Goal: Information Seeking & Learning: Learn about a topic

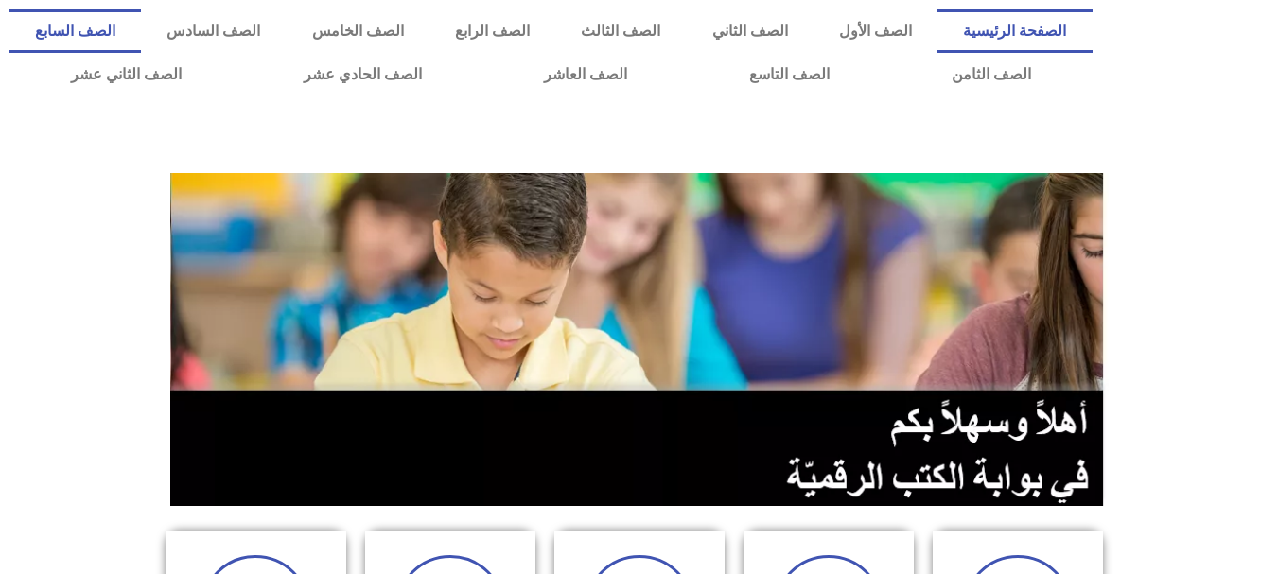
click at [141, 42] on link "الصف السابع" at bounding box center [74, 31] width 131 height 44
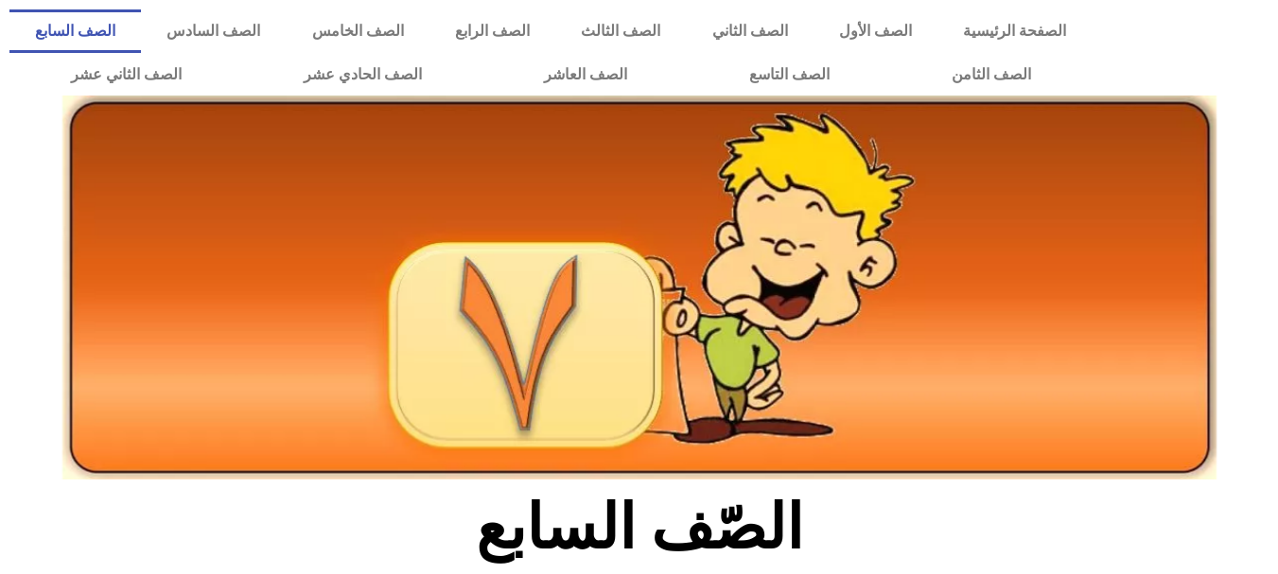
click at [141, 23] on link "الصف السابع" at bounding box center [74, 31] width 131 height 44
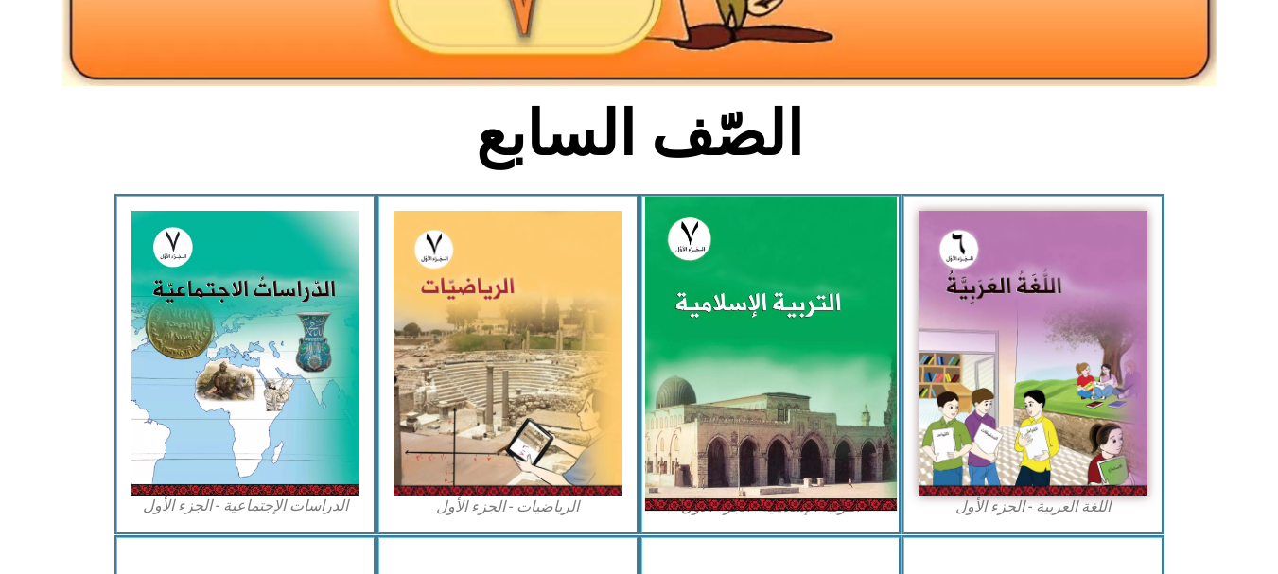
scroll to position [394, 0]
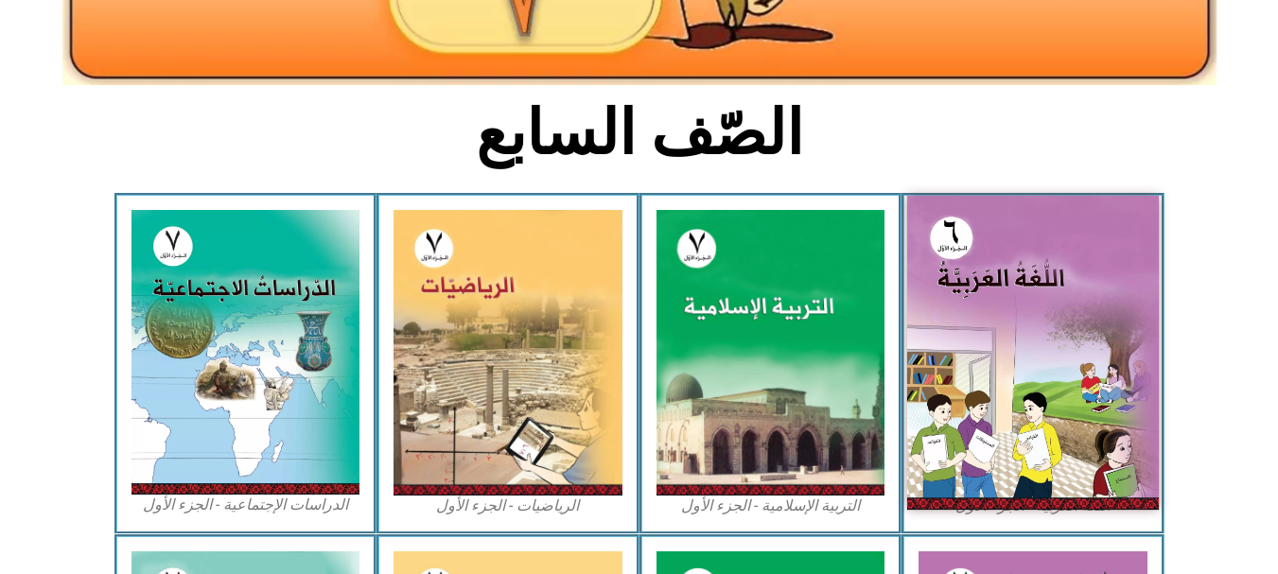
click at [999, 215] on img at bounding box center [1033, 353] width 252 height 314
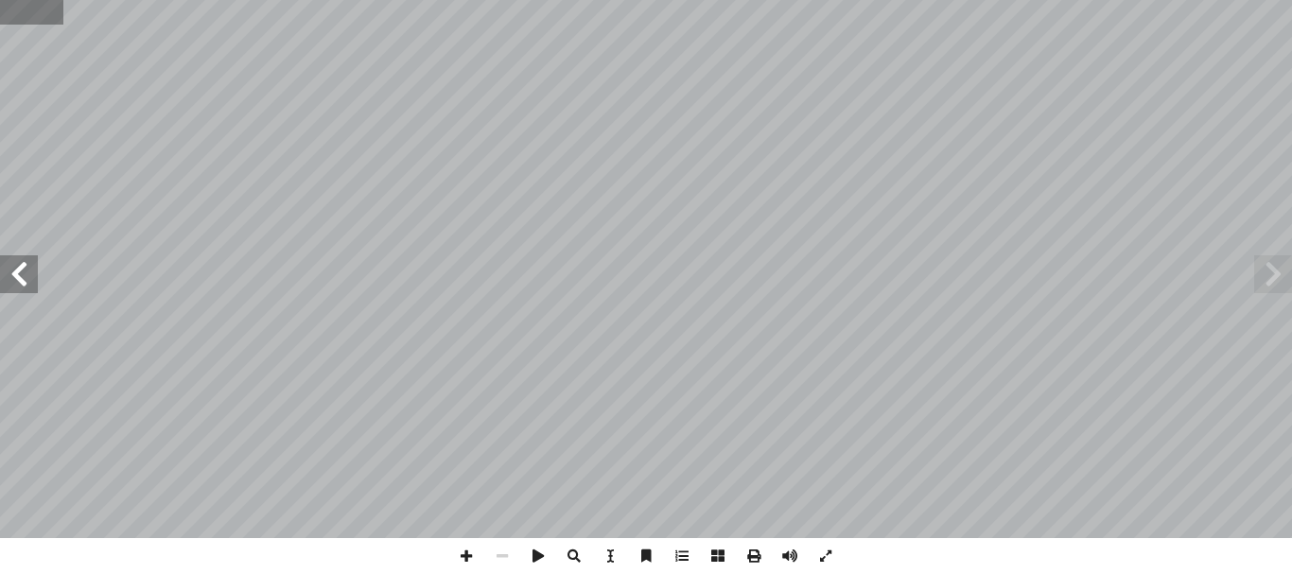
click at [9, 14] on input "text" at bounding box center [31, 12] width 62 height 25
type input "**"
click at [1271, 283] on span at bounding box center [1273, 274] width 38 height 38
click at [5, 291] on span at bounding box center [19, 274] width 38 height 38
click at [15, 5] on input "text" at bounding box center [37, 12] width 74 height 25
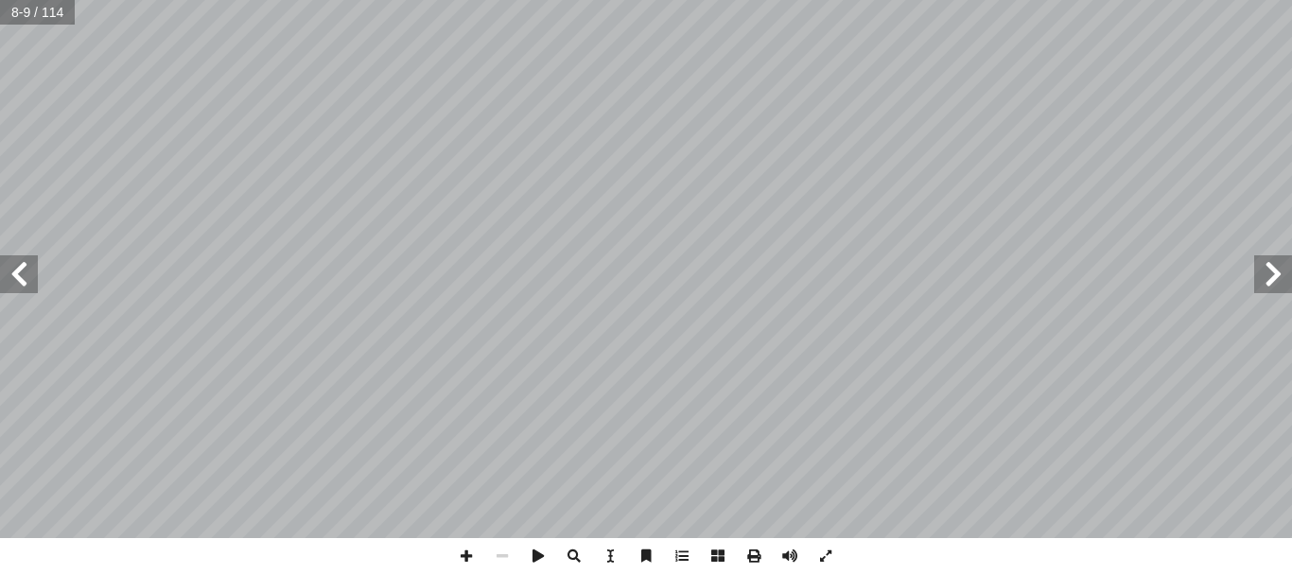
click at [15, 5] on input "text" at bounding box center [37, 12] width 74 height 25
type input "**"
click at [1285, 274] on span at bounding box center [1273, 274] width 38 height 38
click at [463, 547] on span at bounding box center [466, 556] width 36 height 36
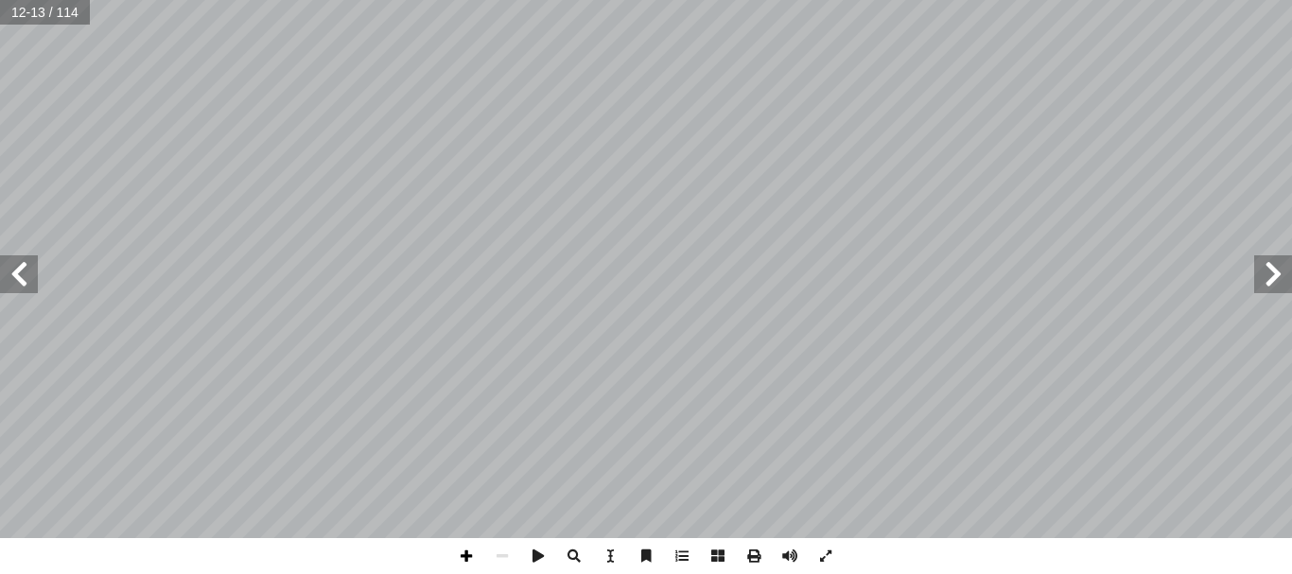
click at [469, 556] on span at bounding box center [466, 556] width 36 height 36
click at [464, 562] on span at bounding box center [466, 556] width 36 height 36
